Goal: Task Accomplishment & Management: Manage account settings

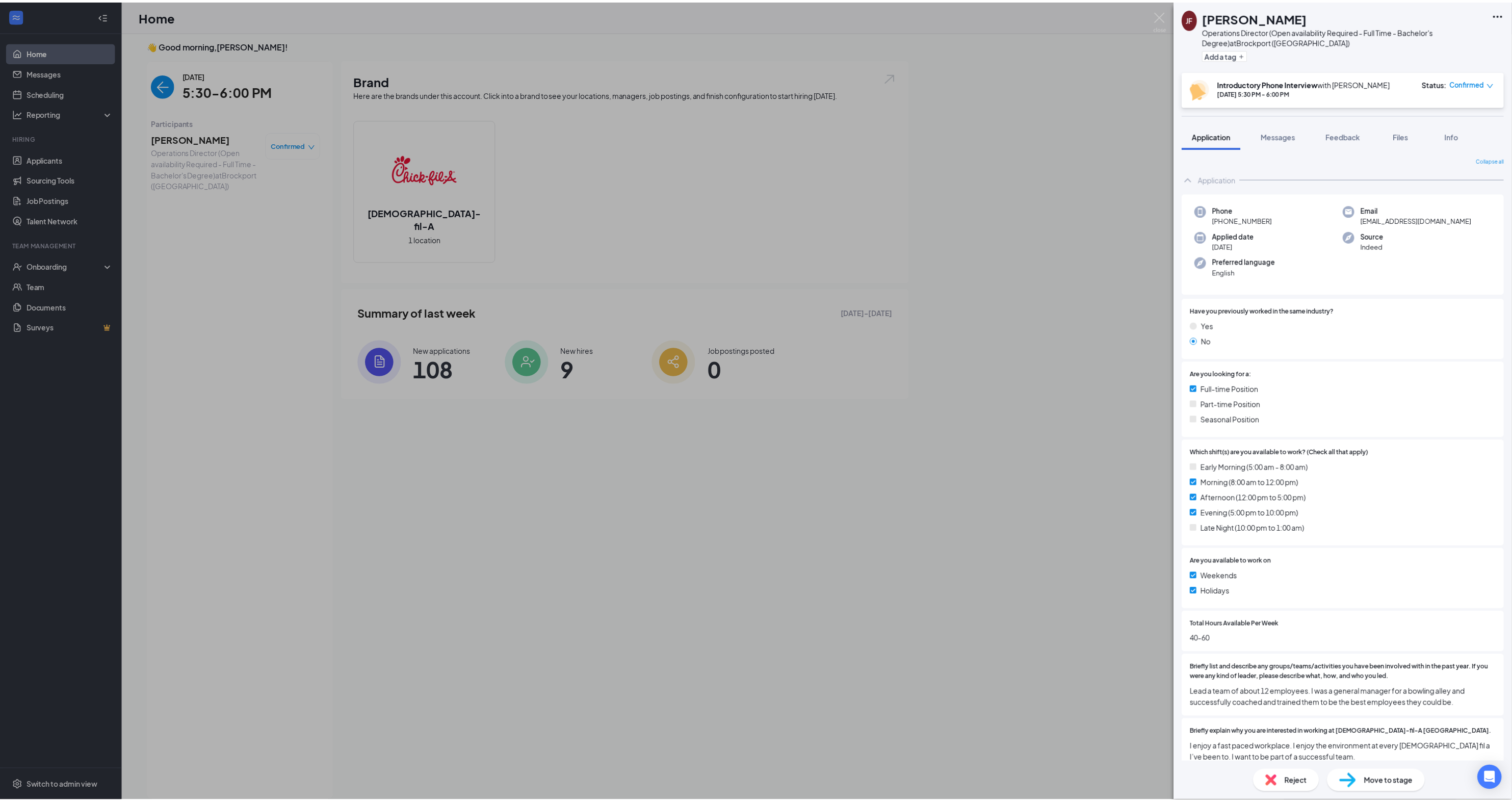
scroll to position [4, 0]
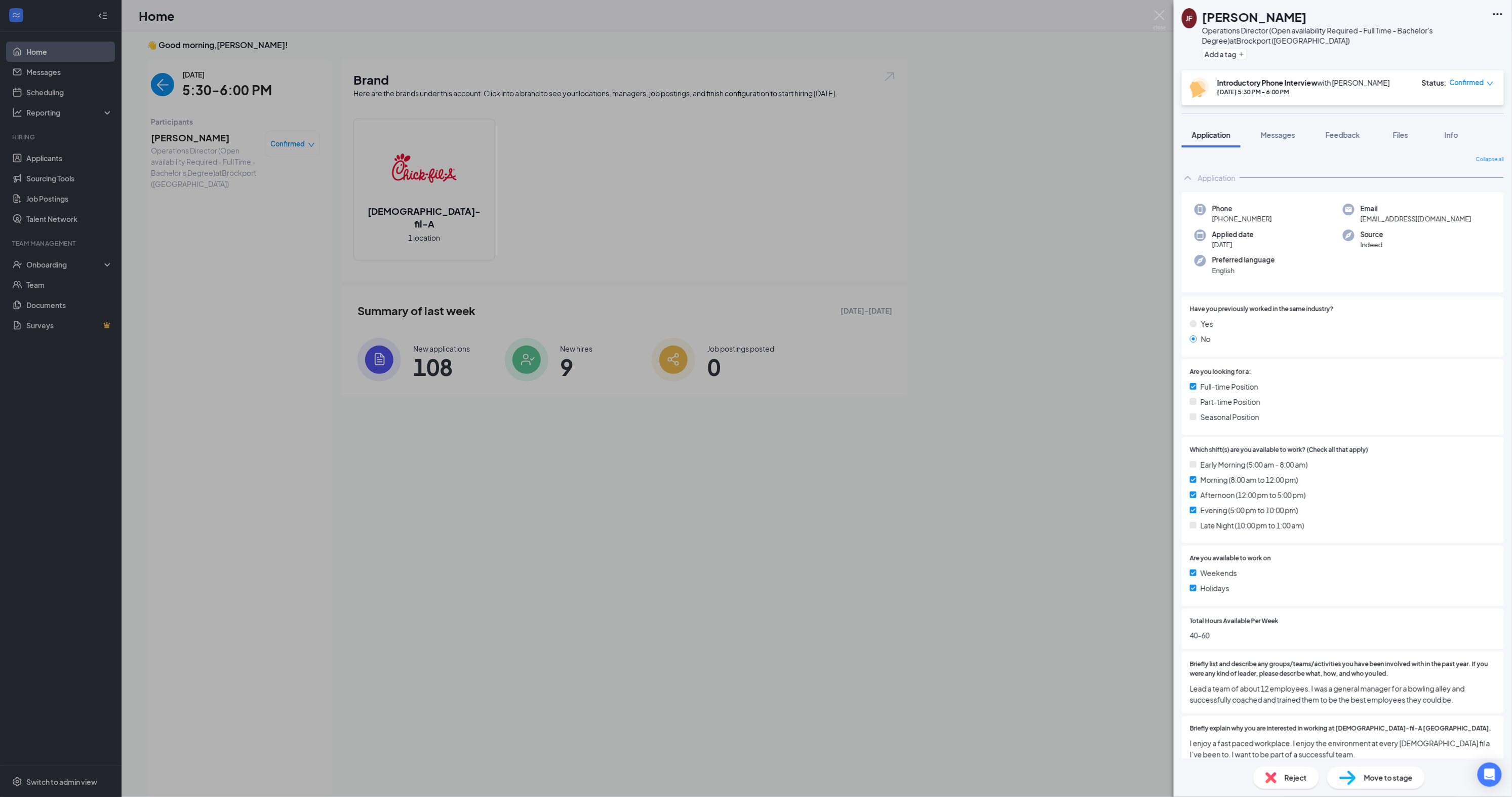
click at [1395, 771] on div "Move to stage" at bounding box center [1376, 778] width 98 height 22
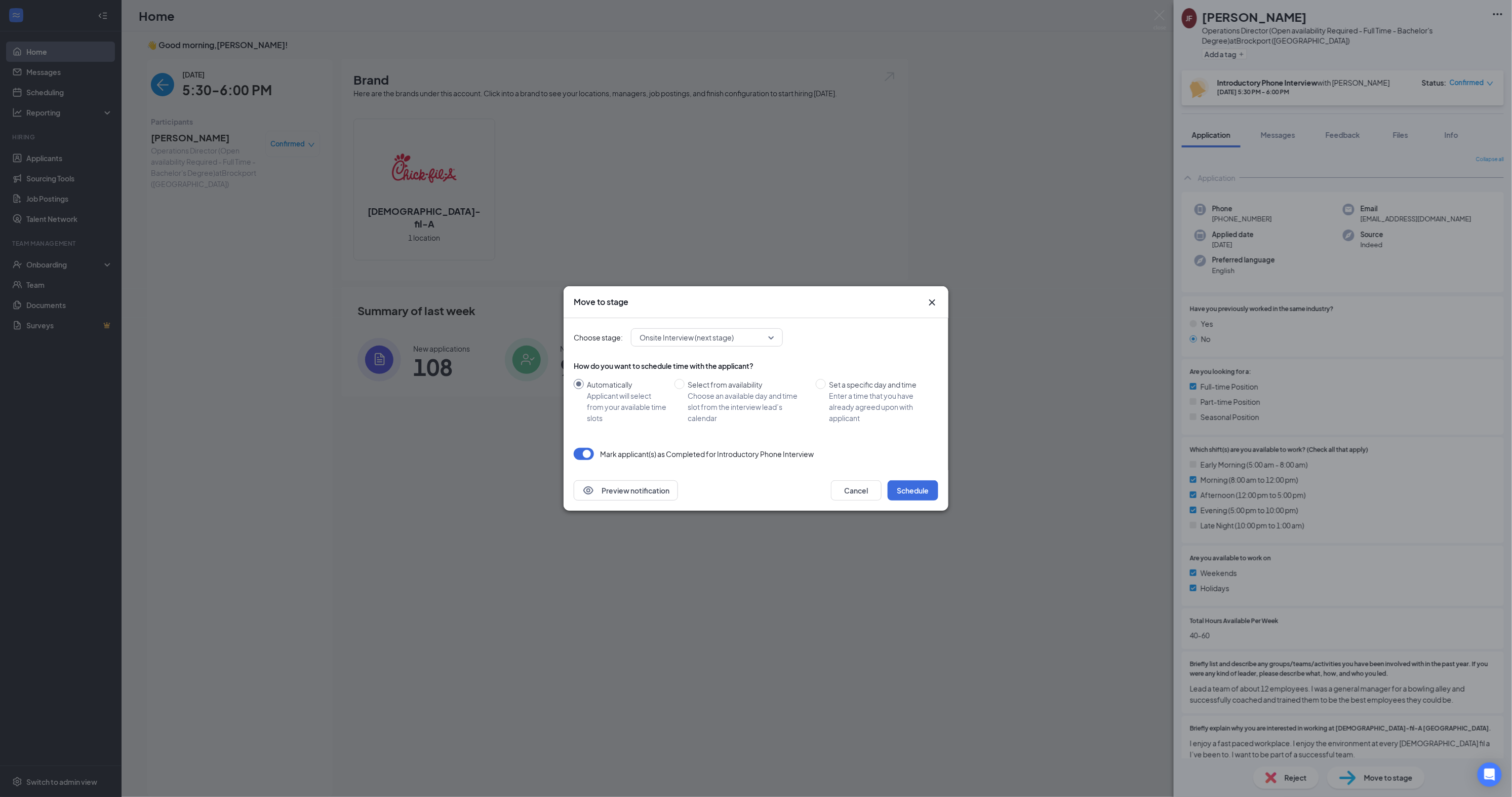
click at [934, 303] on icon "Cross" at bounding box center [932, 302] width 12 height 12
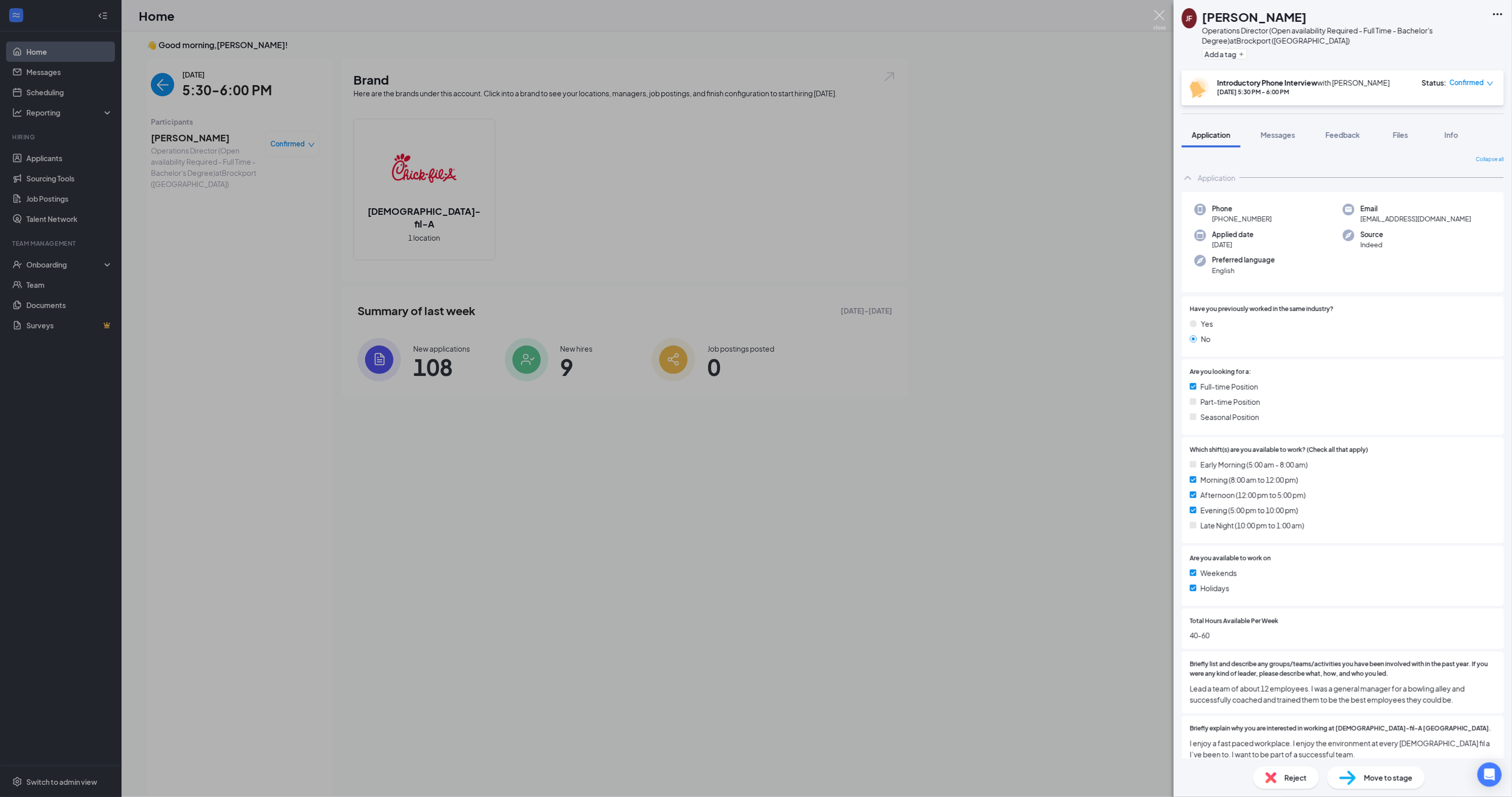
click at [1164, 21] on img at bounding box center [1160, 20] width 13 height 20
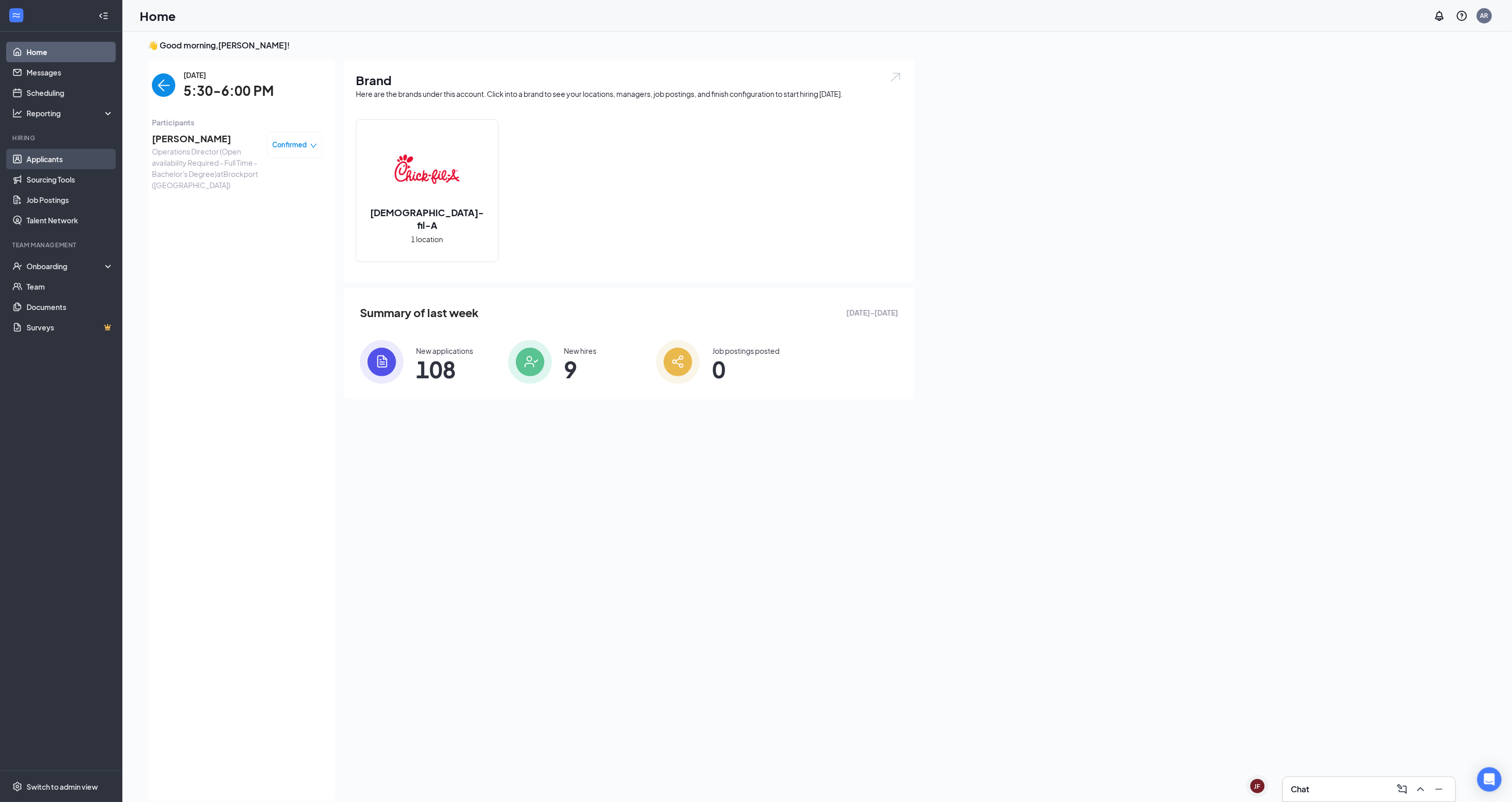
click at [43, 158] on link "Applicants" at bounding box center [70, 159] width 87 height 21
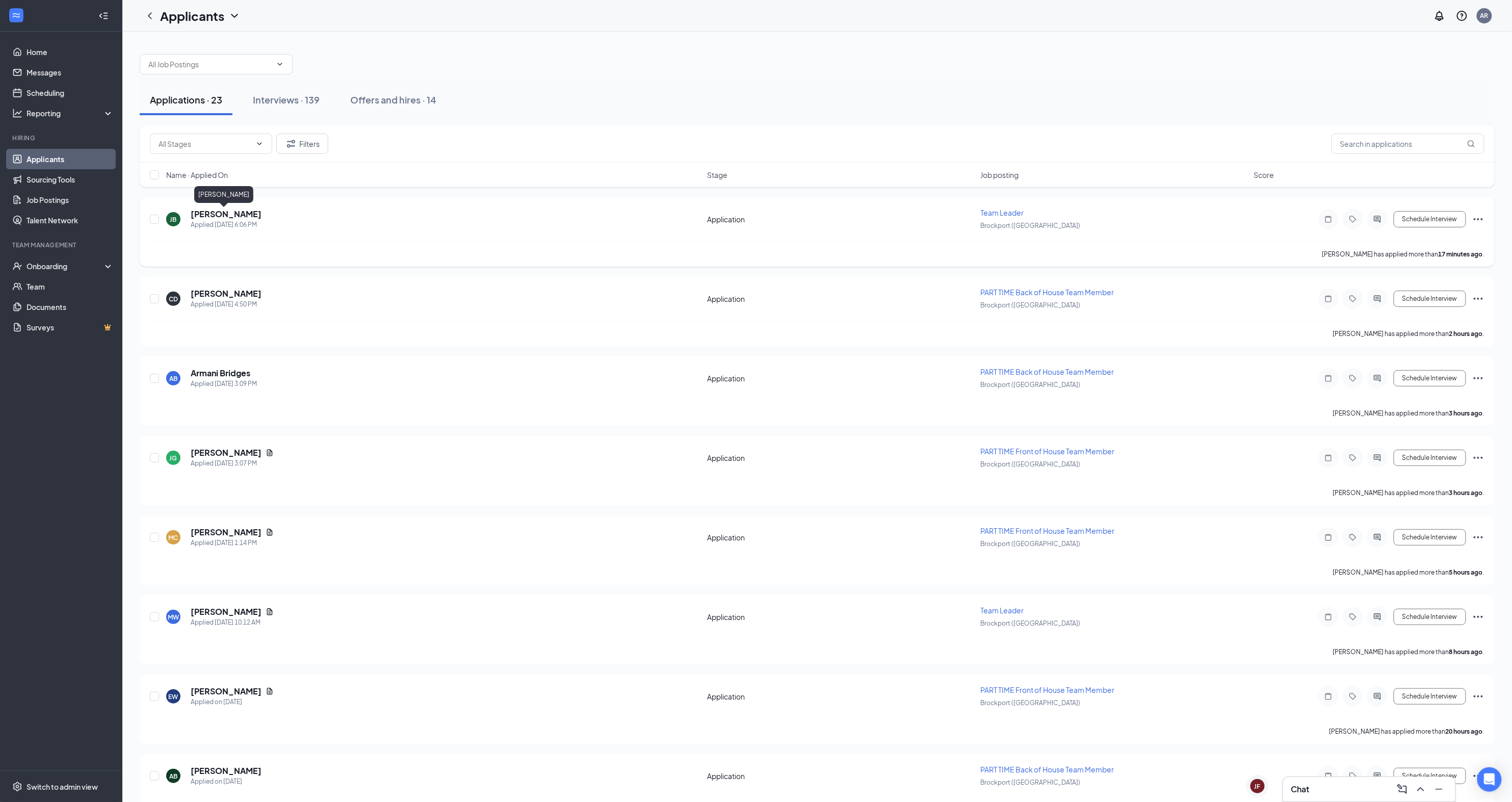
scroll to position [1, 1]
click at [205, 215] on h5 "[PERSON_NAME]" at bounding box center [226, 212] width 71 height 11
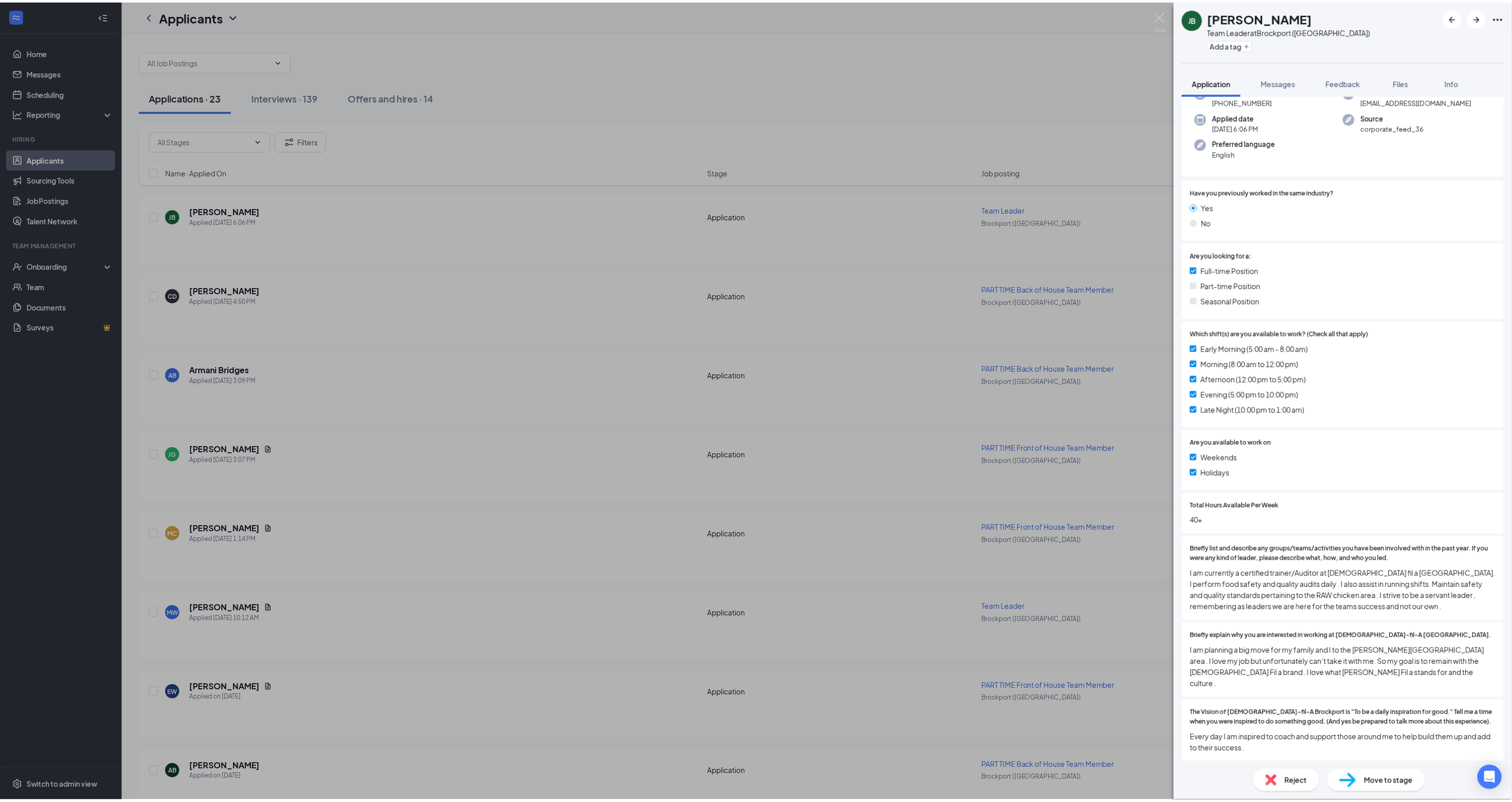
scroll to position [115, 0]
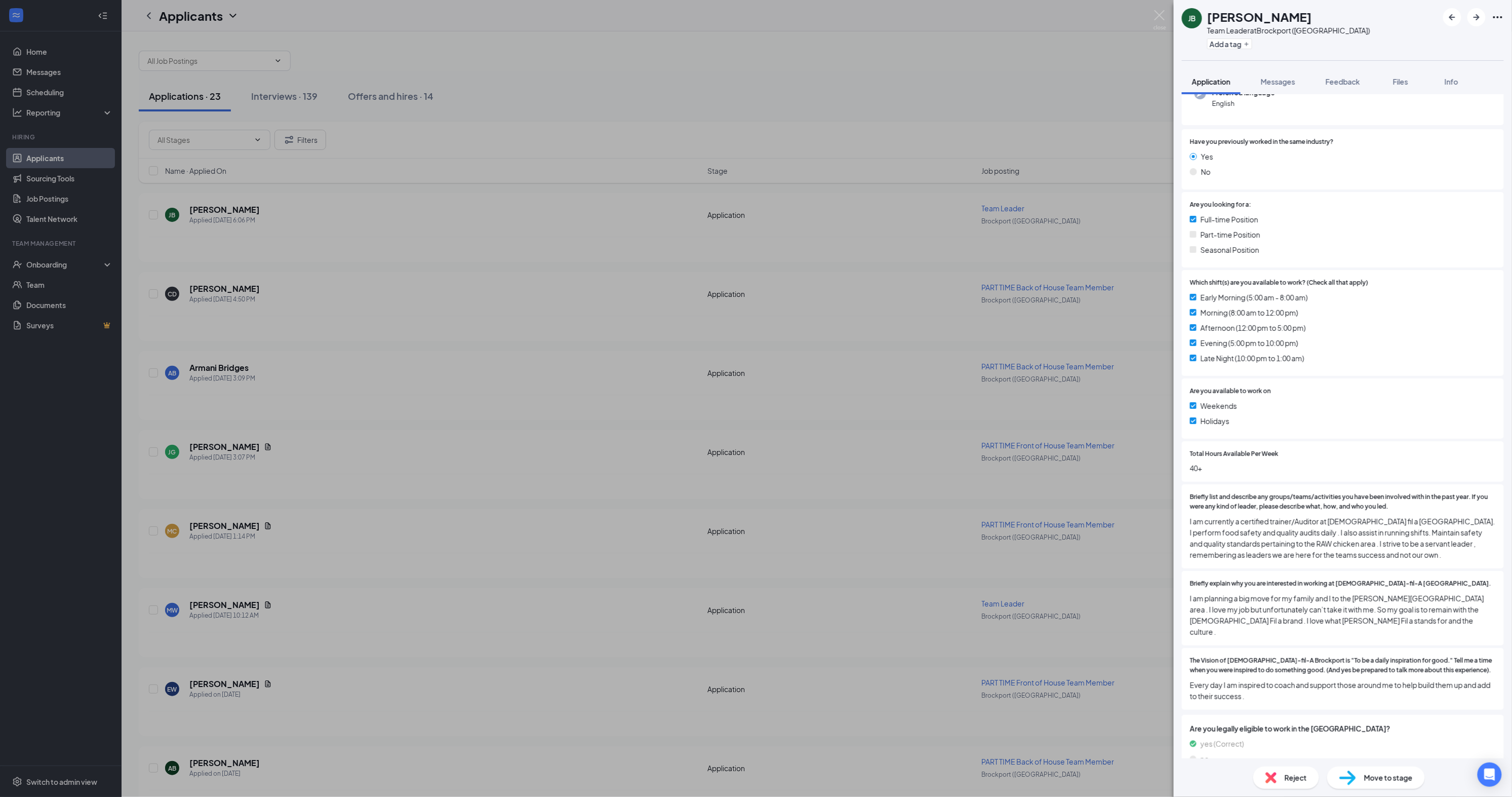
click at [1062, 58] on div "[PERSON_NAME] Team Leader at [GEOGRAPHIC_DATA] ([GEOGRAPHIC_DATA]) Add a tag Ap…" at bounding box center [756, 398] width 1512 height 797
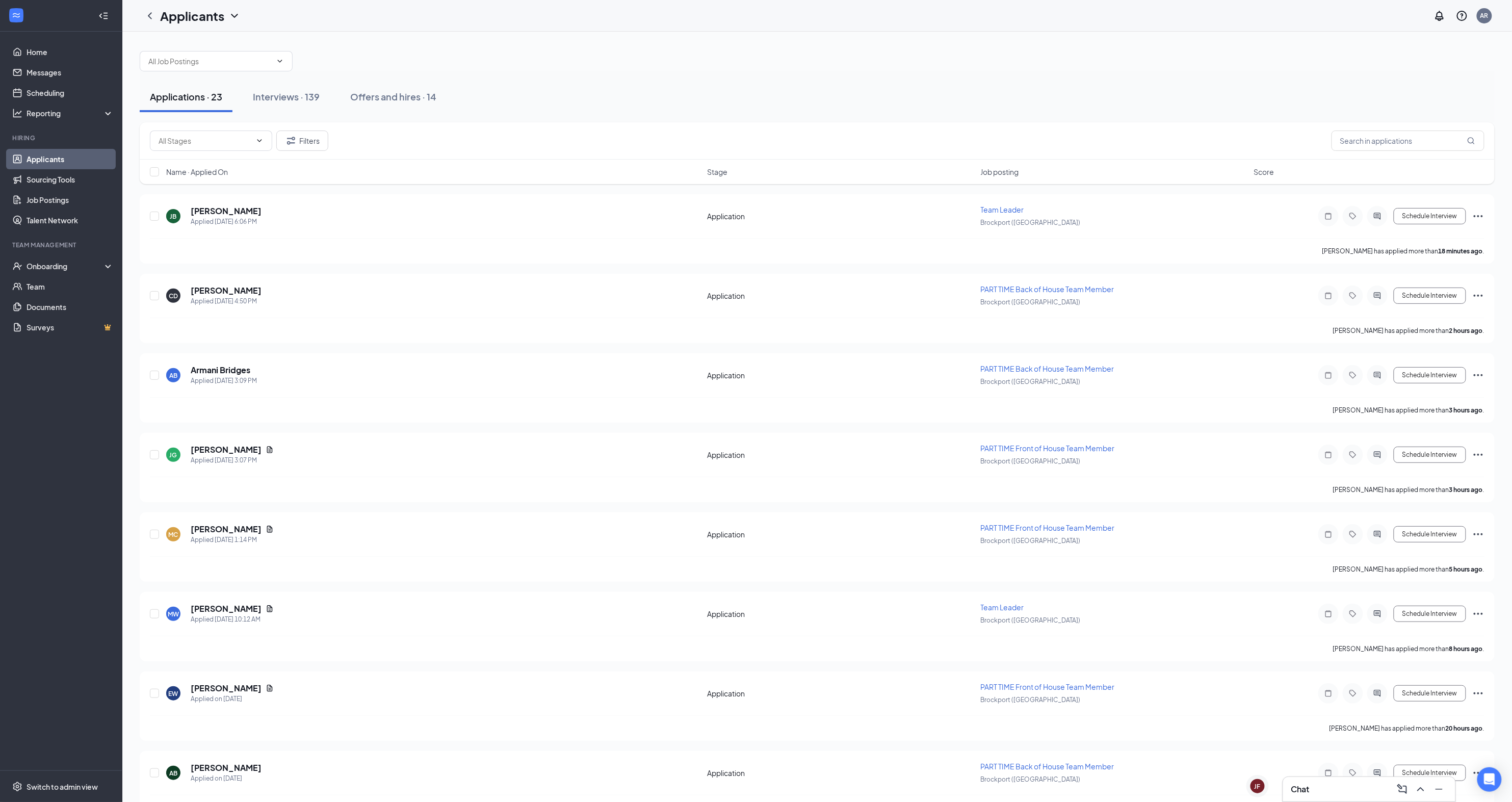
click at [60, 159] on link "Applicants" at bounding box center [70, 159] width 87 height 21
click at [1385, 139] on input "text" at bounding box center [1407, 141] width 153 height 21
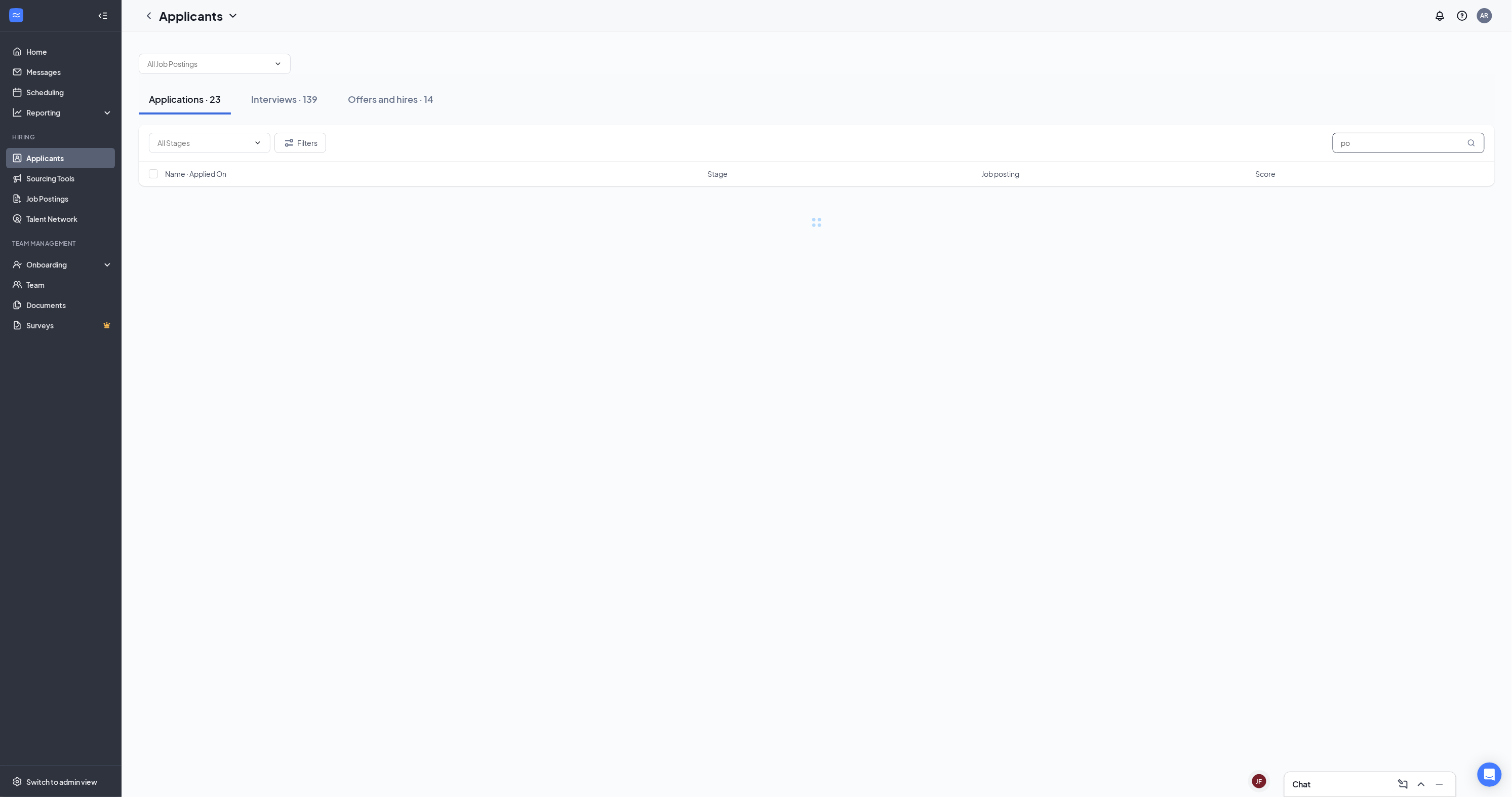
type input "p"
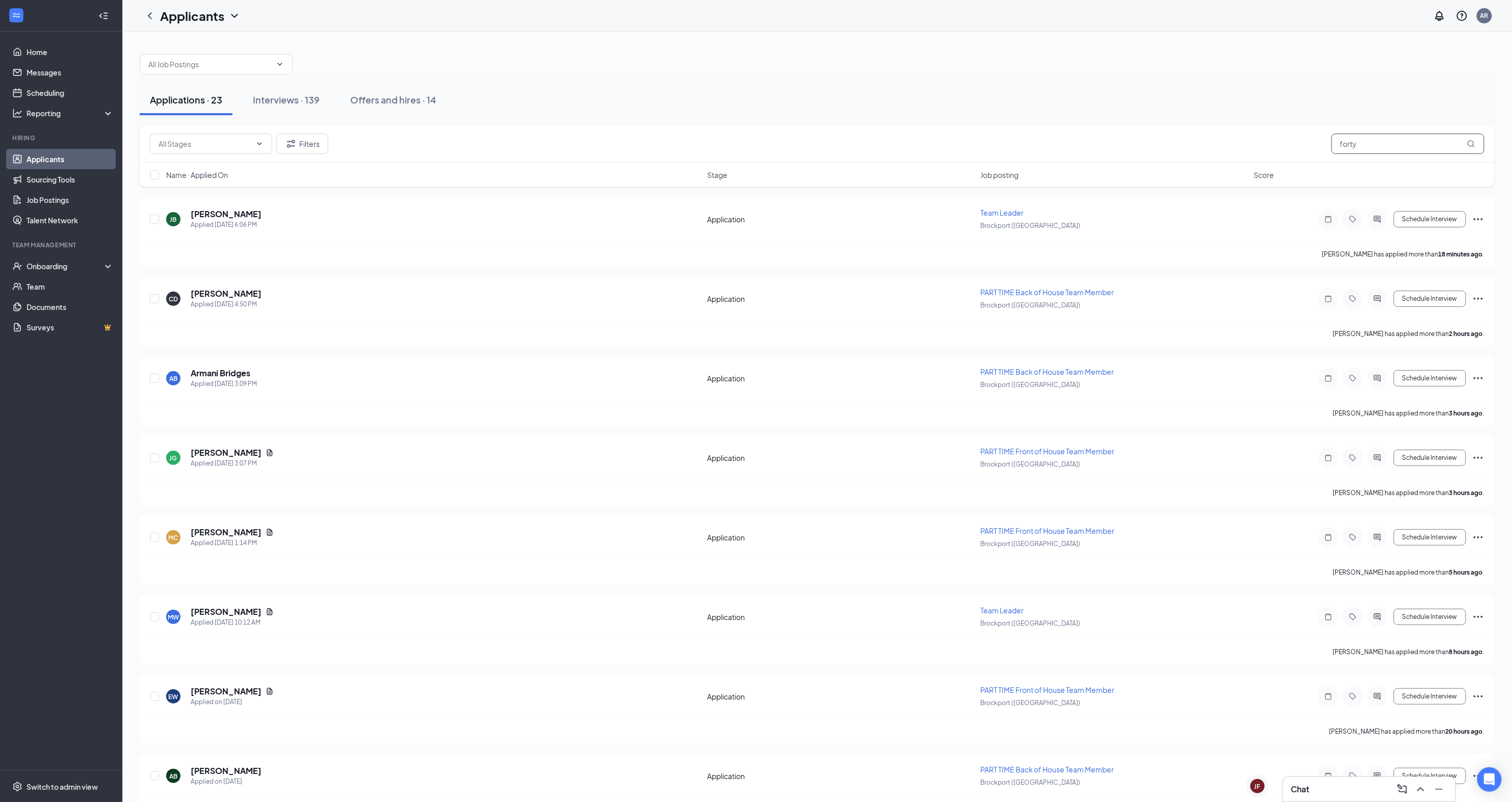
type input "forty"
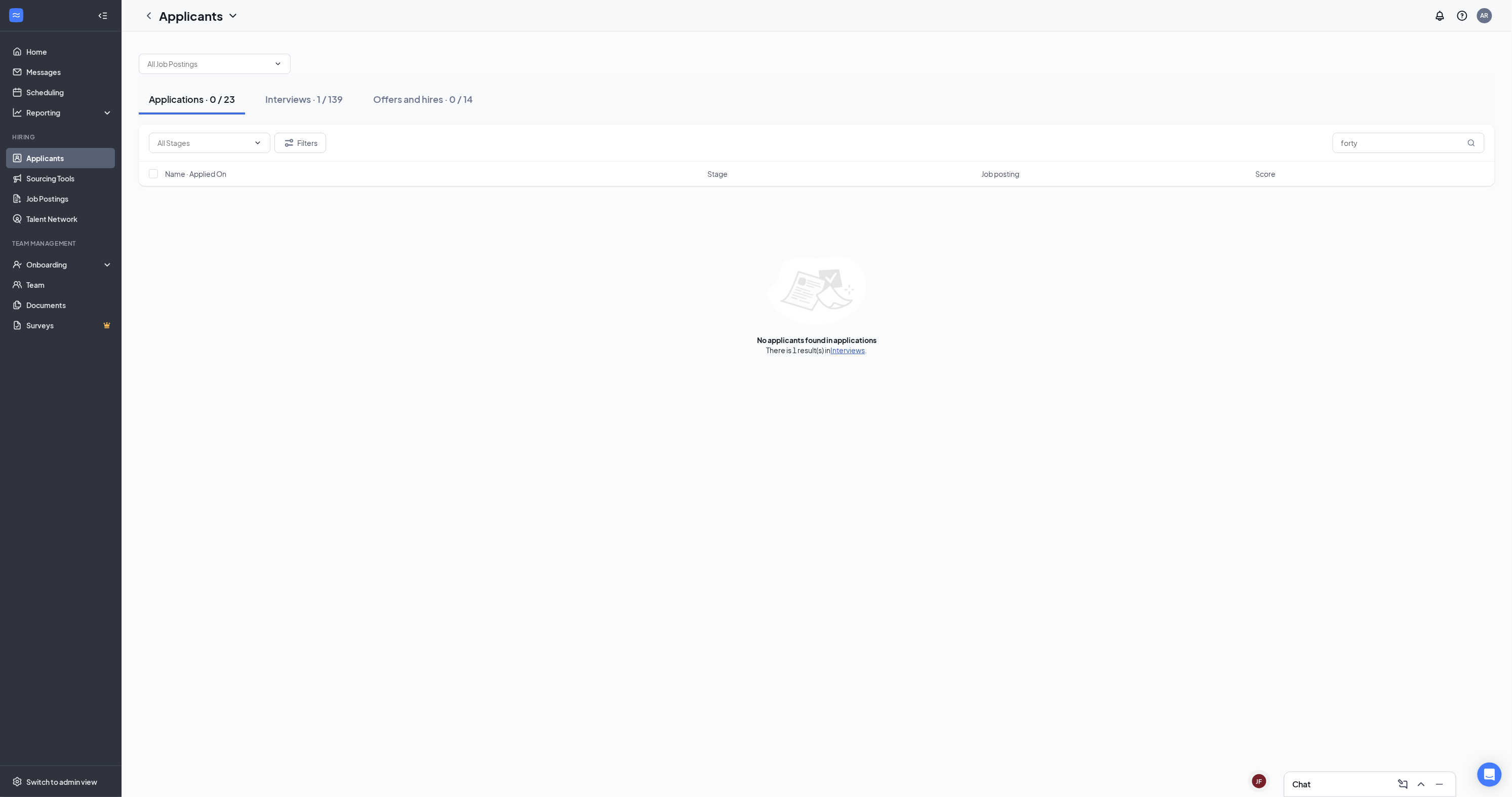
click at [841, 352] on link "Interviews" at bounding box center [849, 350] width 35 height 9
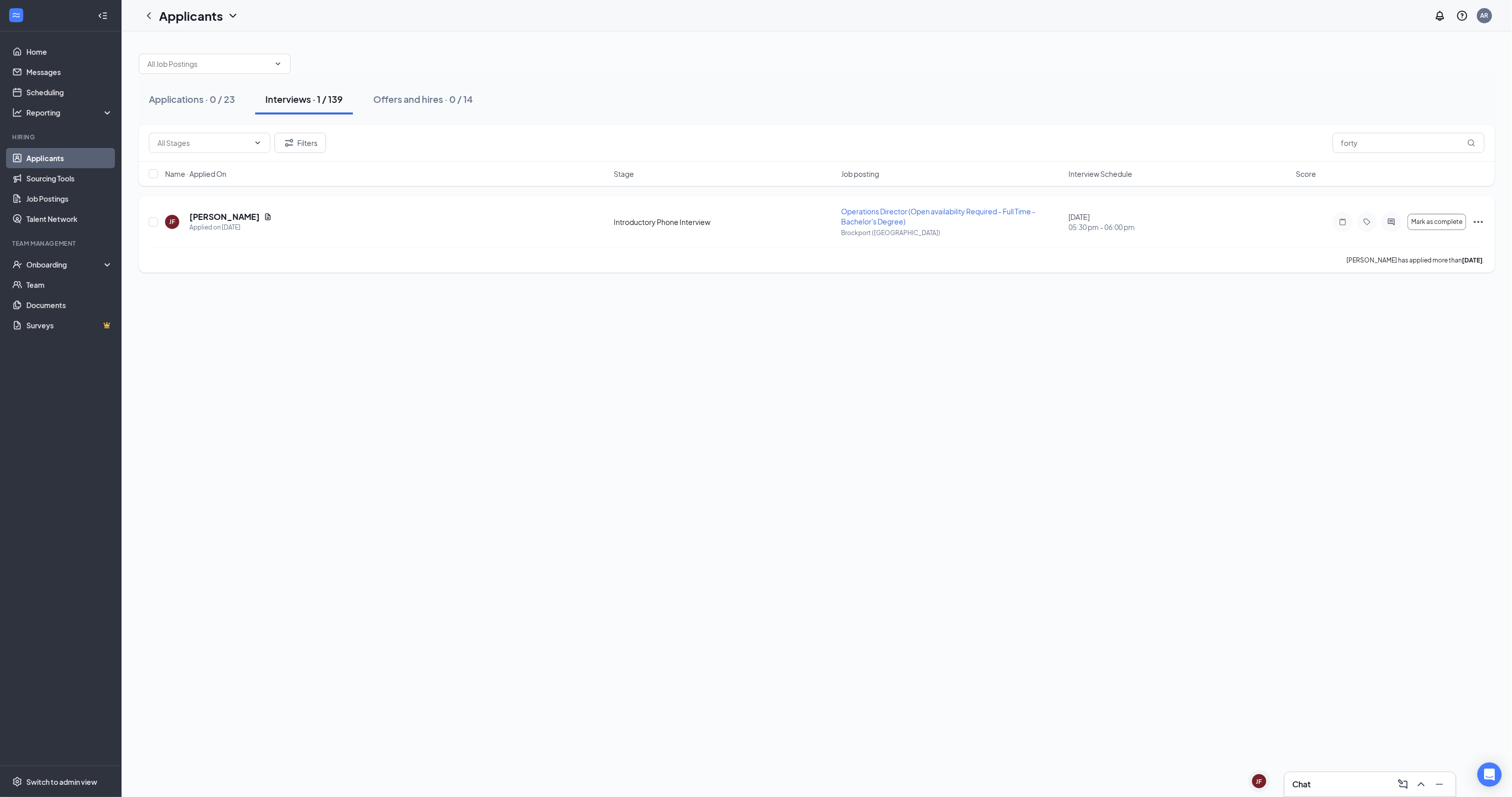
click at [1474, 222] on icon "Ellipses" at bounding box center [1479, 221] width 12 height 12
click at [1436, 457] on p "Move to another position" at bounding box center [1433, 457] width 87 height 10
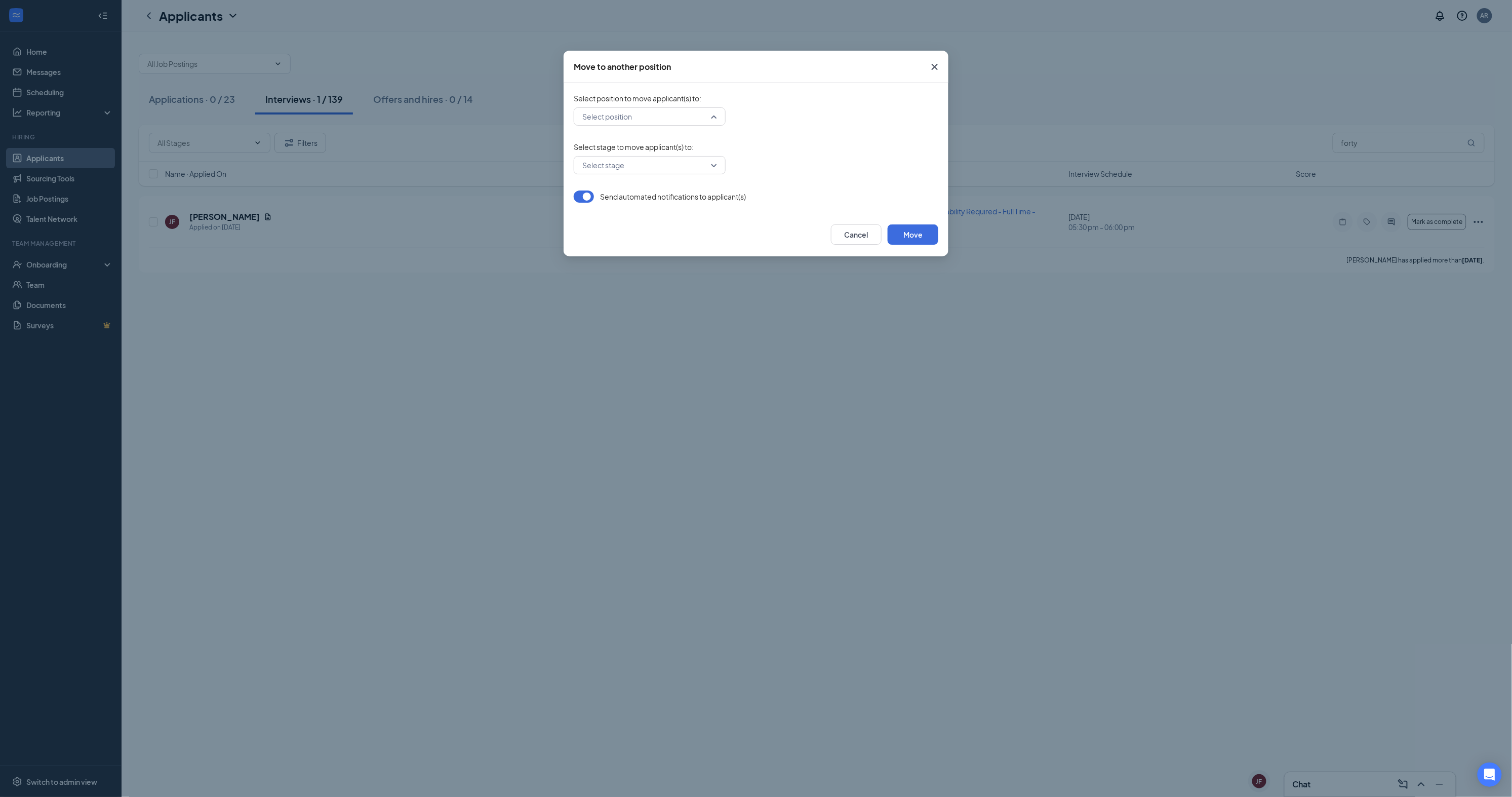
click at [684, 117] on input "search" at bounding box center [646, 116] width 133 height 17
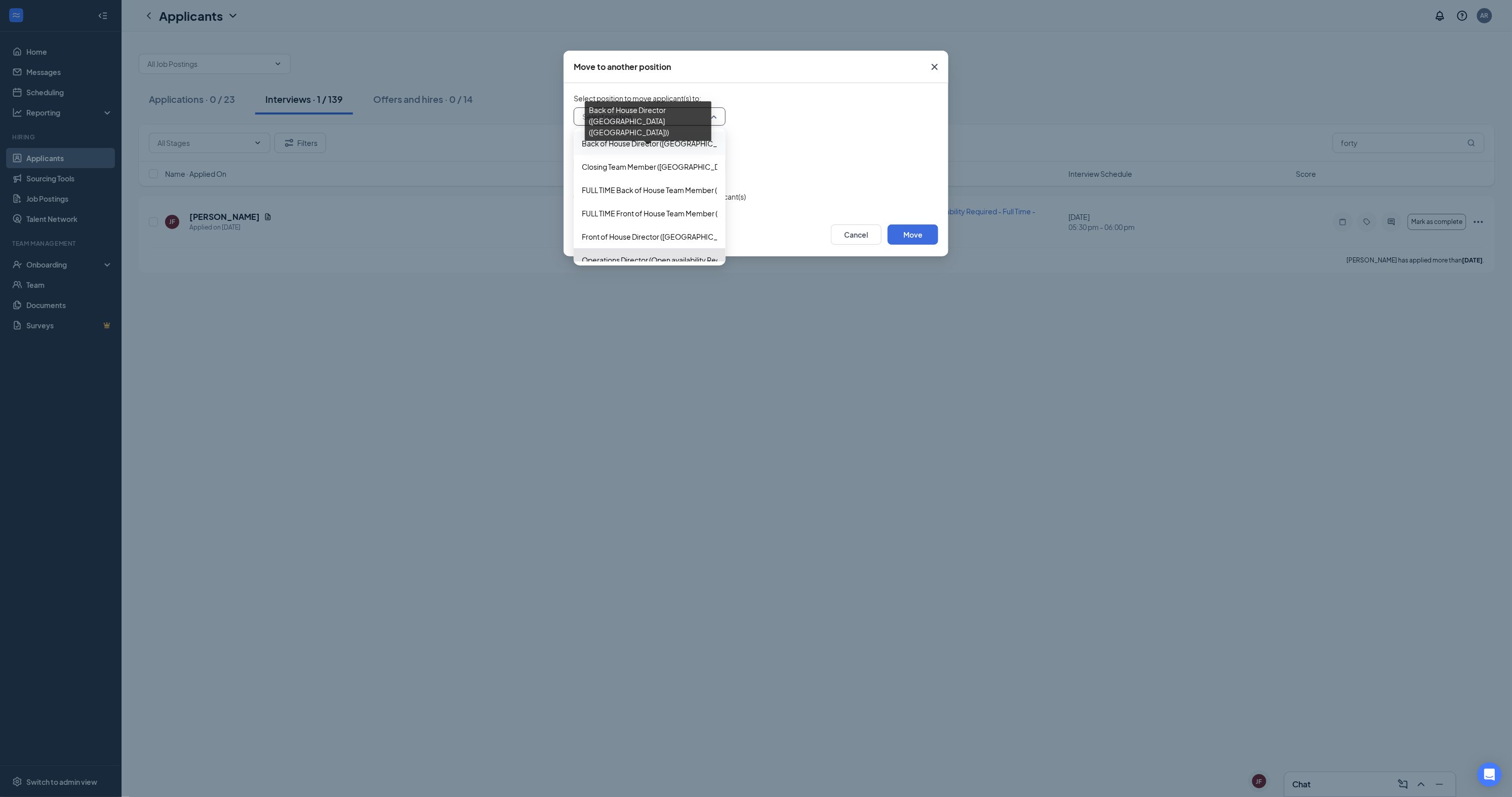
click at [661, 141] on span "Back of House Director ([GEOGRAPHIC_DATA] ([GEOGRAPHIC_DATA]))" at bounding box center [699, 143] width 235 height 11
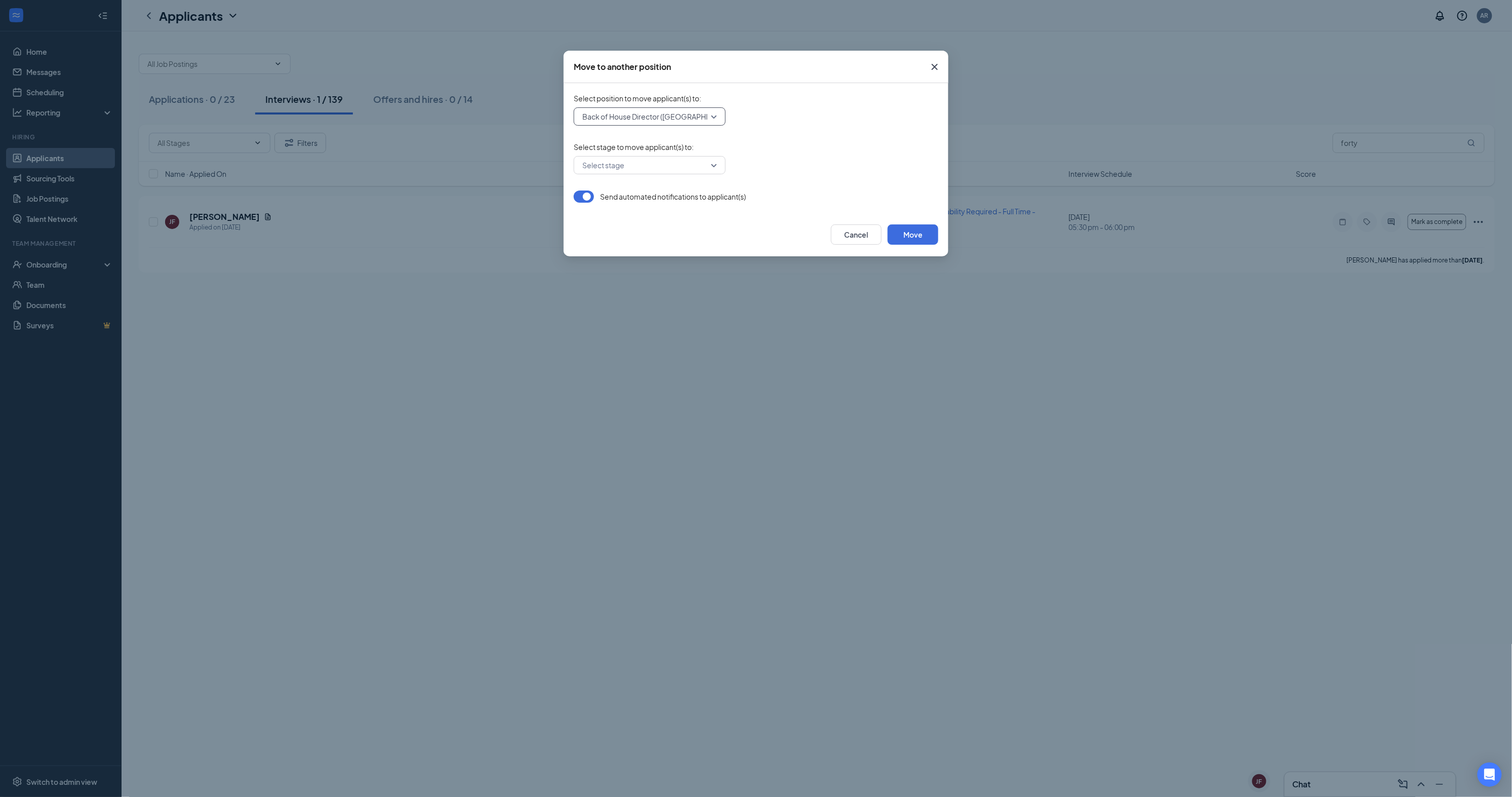
click at [658, 158] on input "search" at bounding box center [646, 165] width 133 height 17
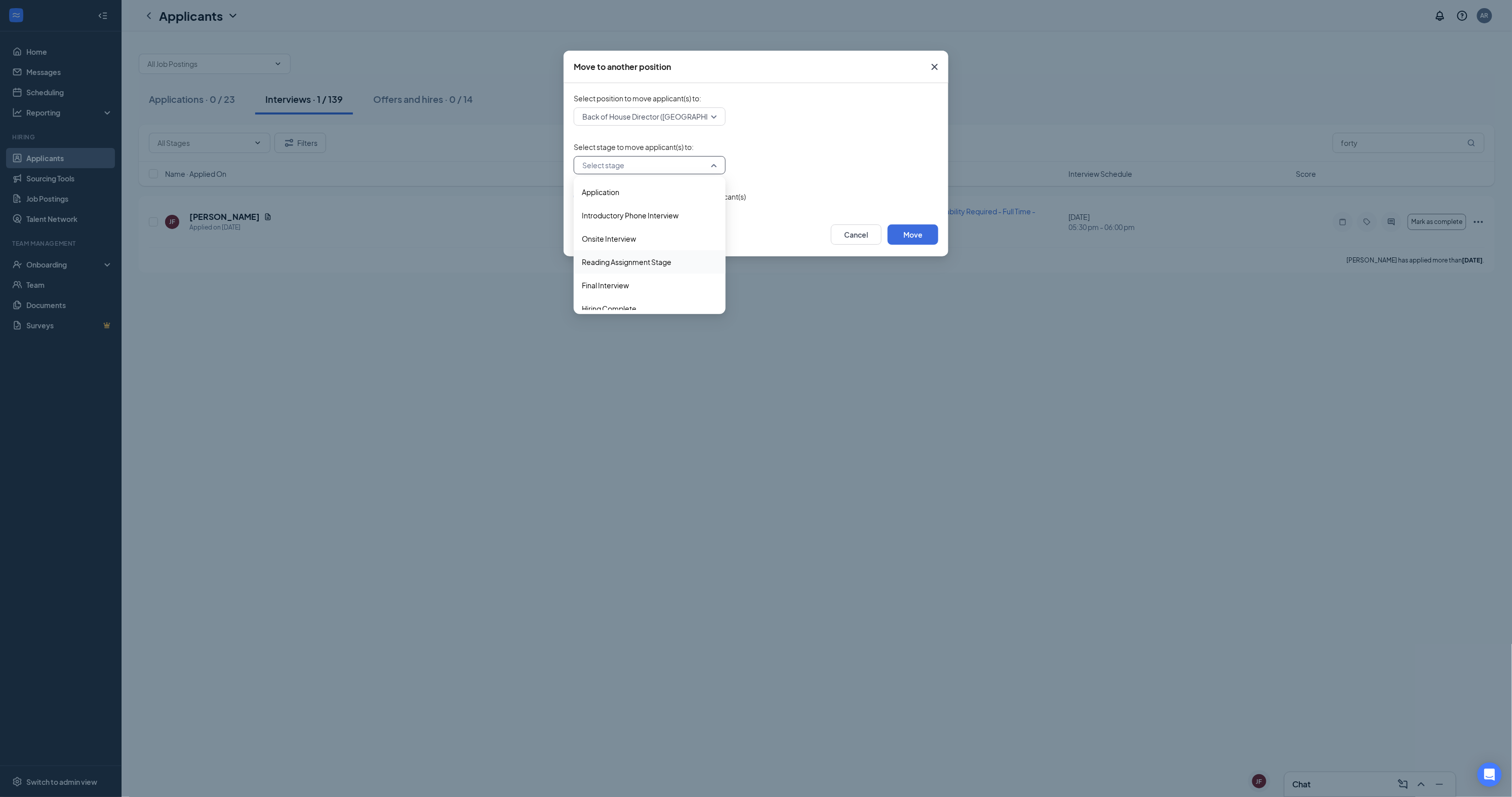
click at [645, 266] on div "Reading Assignment Stage" at bounding box center [650, 262] width 152 height 23
click at [903, 239] on button "Move" at bounding box center [913, 235] width 51 height 21
